Goal: Find contact information: Obtain details needed to contact an individual or organization

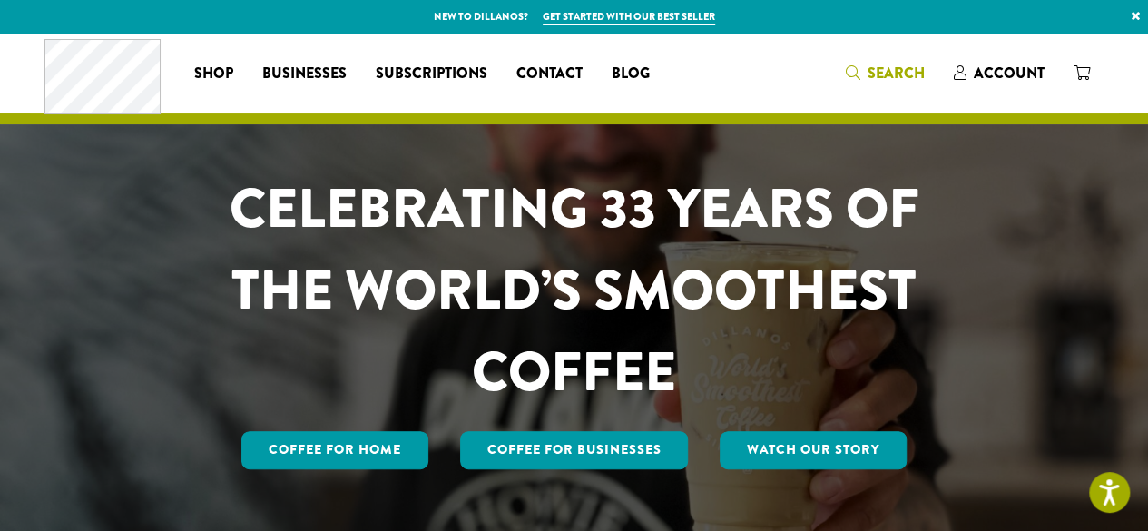
click at [900, 74] on span "Search" at bounding box center [896, 73] width 57 height 21
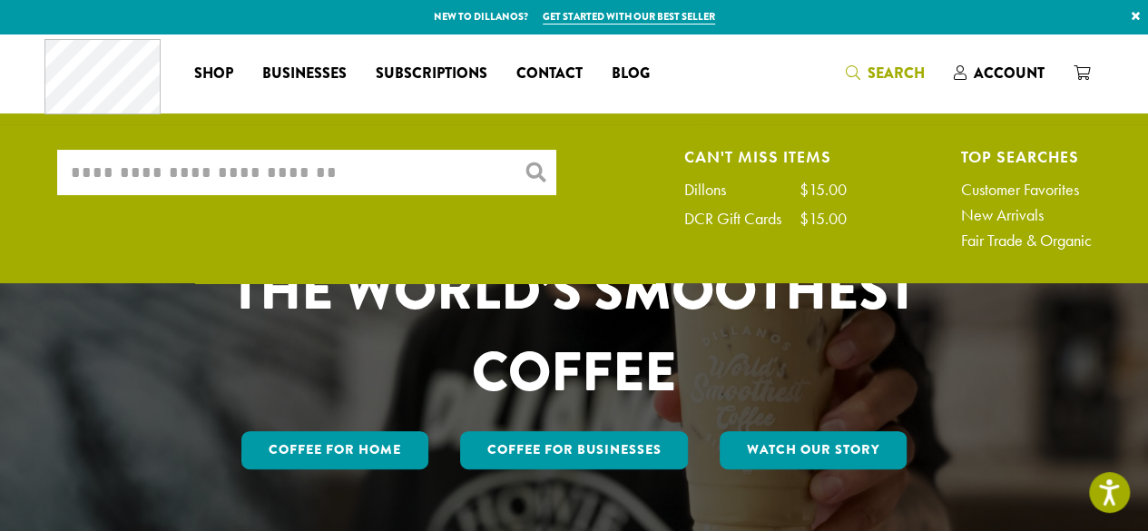
click at [298, 164] on input "What are you searching for?" at bounding box center [306, 172] width 499 height 45
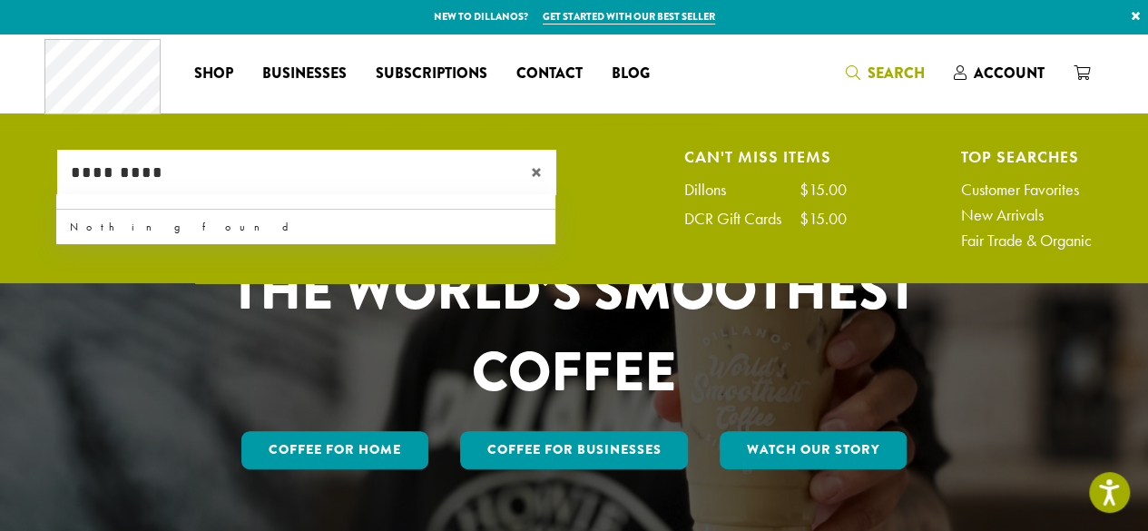
type input "*********"
click at [535, 173] on span "×" at bounding box center [543, 173] width 25 height 22
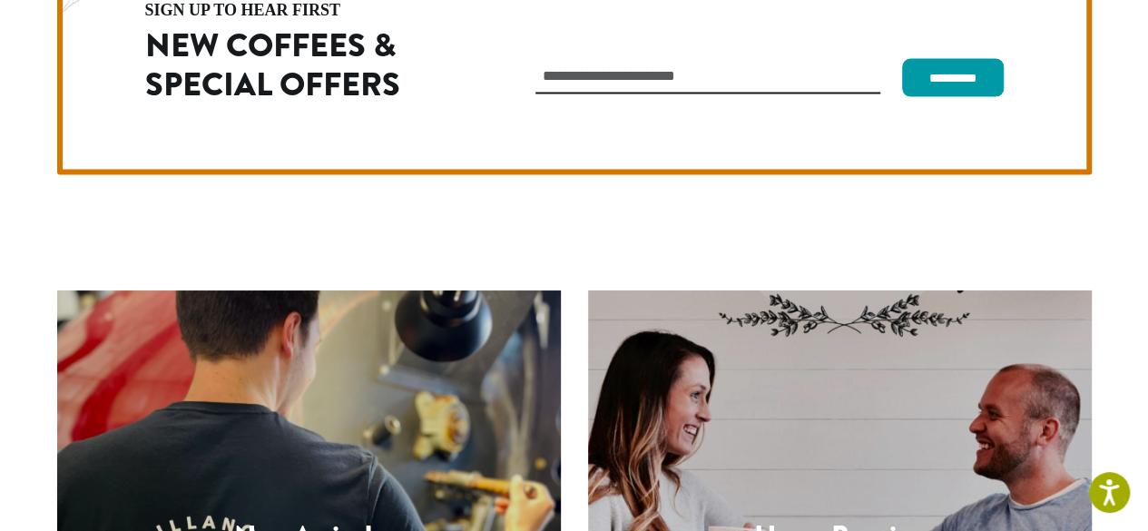
scroll to position [5136, 0]
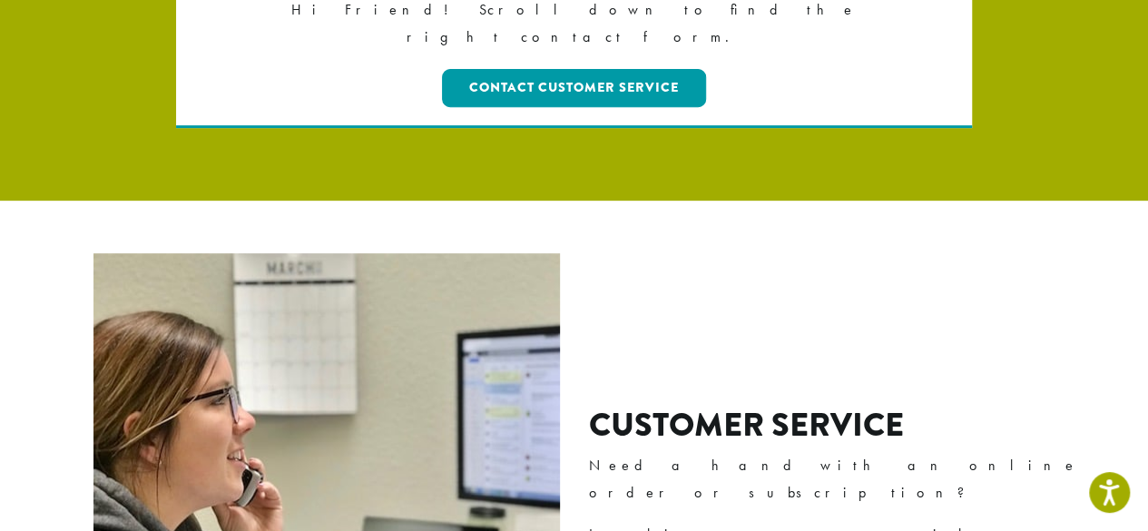
scroll to position [363, 0]
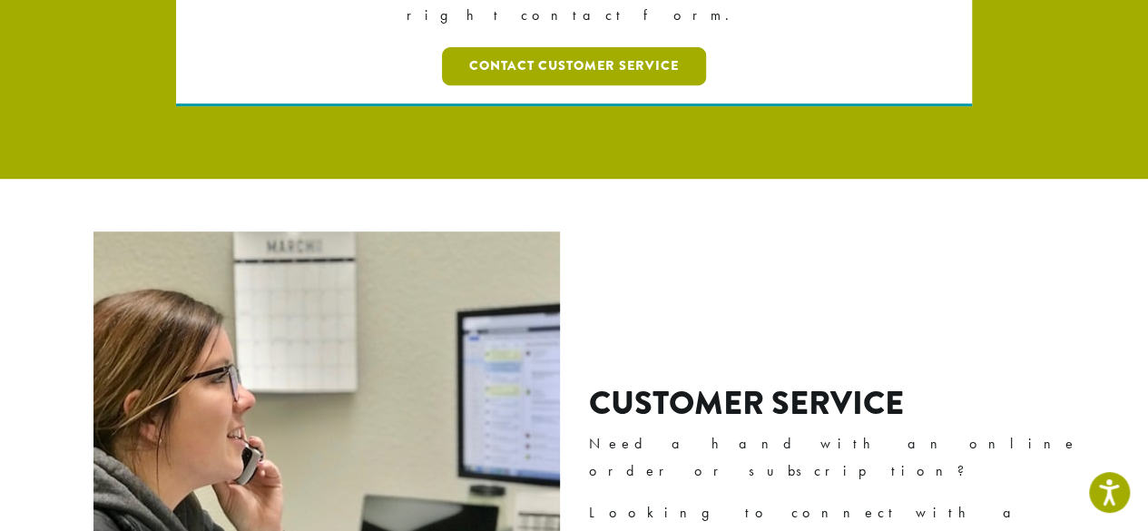
click at [563, 47] on link "Contact Customer Service" at bounding box center [574, 66] width 264 height 38
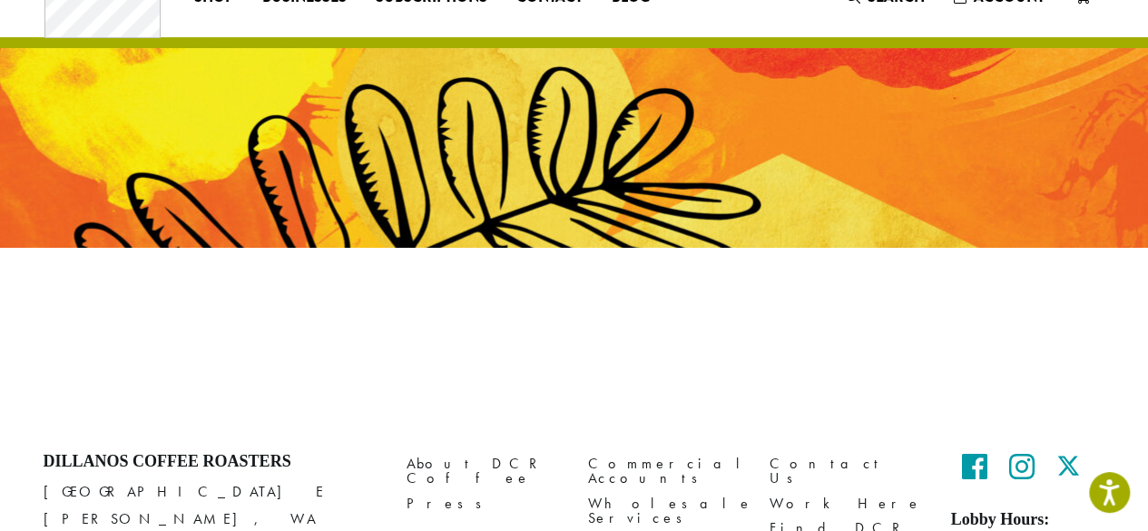
scroll to position [76, 0]
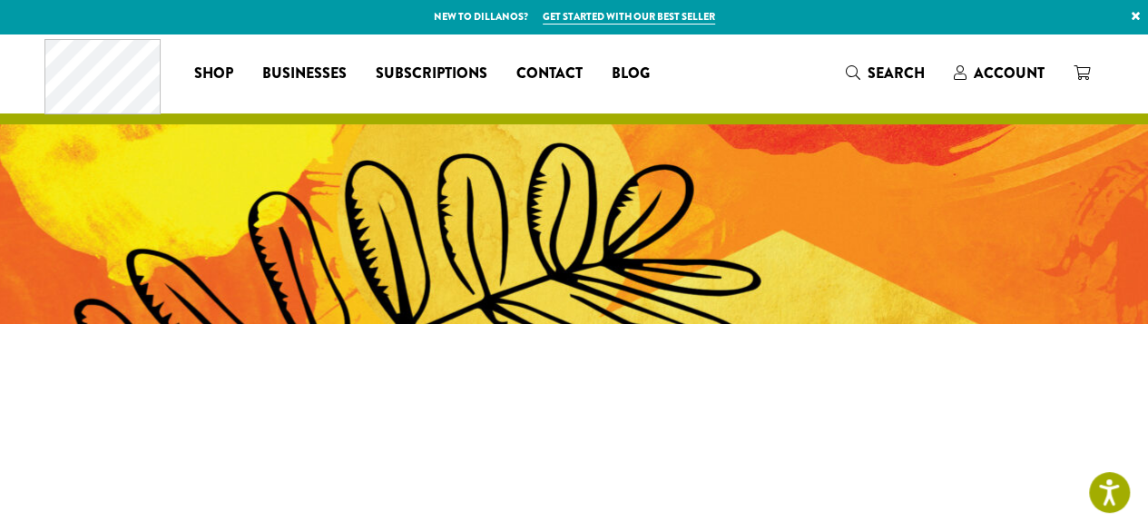
scroll to position [182, 0]
